Goal: Task Accomplishment & Management: Use online tool/utility

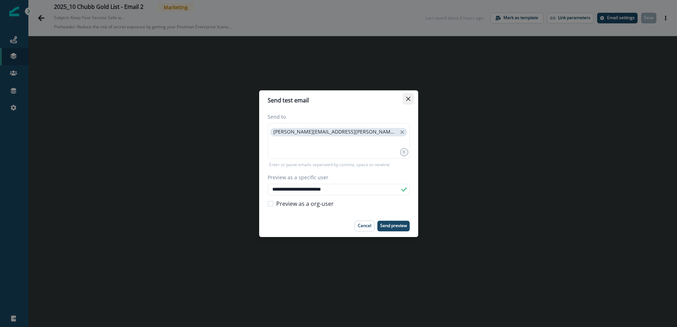
click at [409, 97] on icon "Close" at bounding box center [408, 99] width 4 height 4
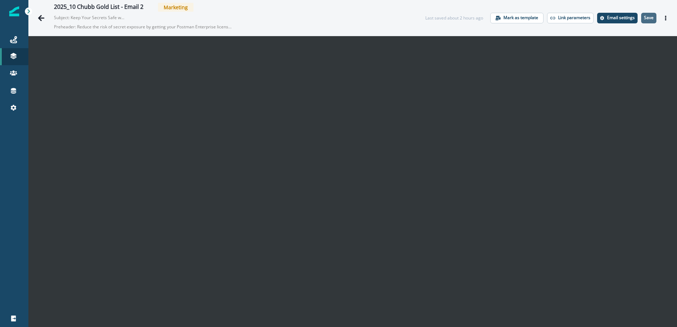
click at [650, 18] on p "Save" at bounding box center [649, 17] width 10 height 5
click at [665, 20] on icon "Actions" at bounding box center [665, 18] width 1 height 5
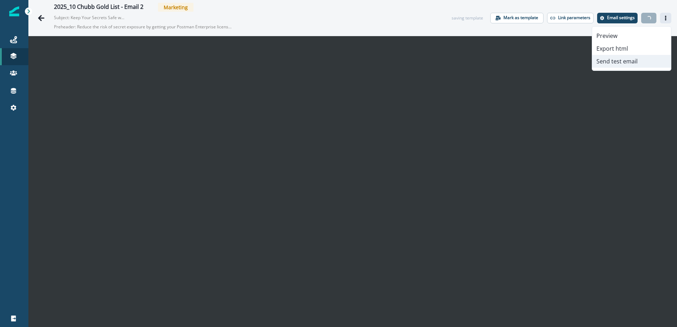
click at [626, 61] on button "Send test email" at bounding box center [631, 61] width 79 height 13
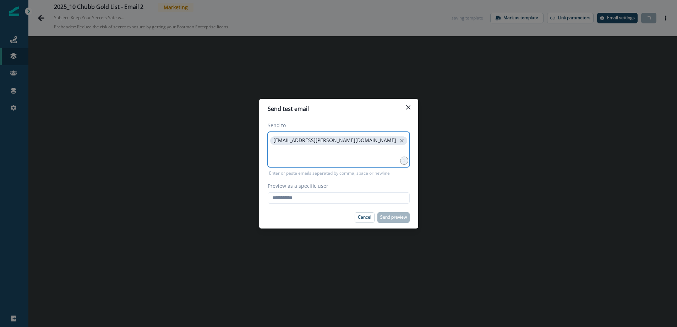
drag, startPoint x: 349, startPoint y: 142, endPoint x: 92, endPoint y: 201, distance: 264.7
click at [398, 142] on icon "close" at bounding box center [401, 141] width 6 height 6
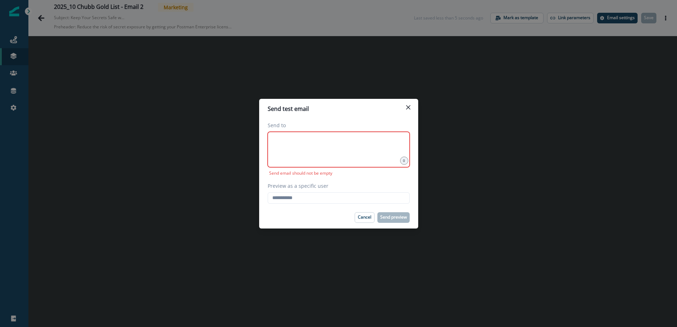
click at [315, 149] on div at bounding box center [339, 149] width 142 height 35
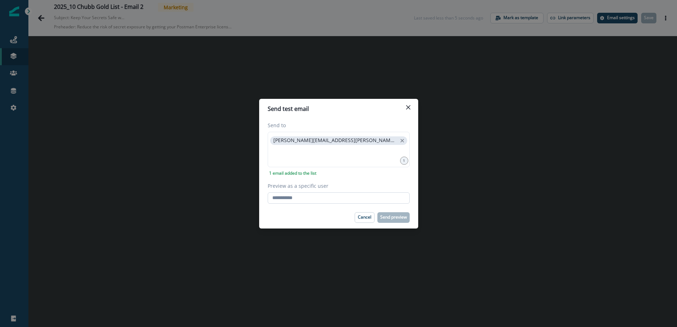
click at [308, 200] on input "Preview as a specific user" at bounding box center [339, 198] width 142 height 11
click at [294, 200] on input "Preview as a specific user" at bounding box center [339, 198] width 142 height 11
type input "**********"
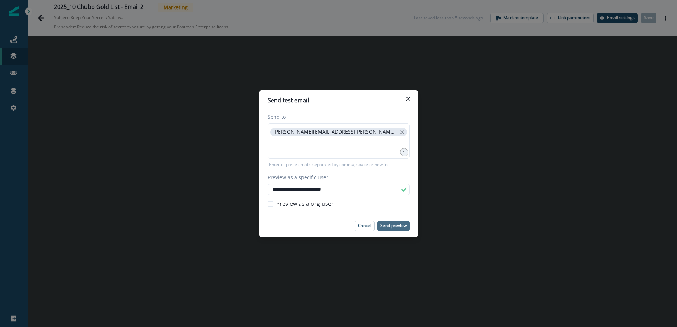
click at [391, 224] on p "Send preview" at bounding box center [393, 226] width 27 height 5
